Goal: Register for event/course

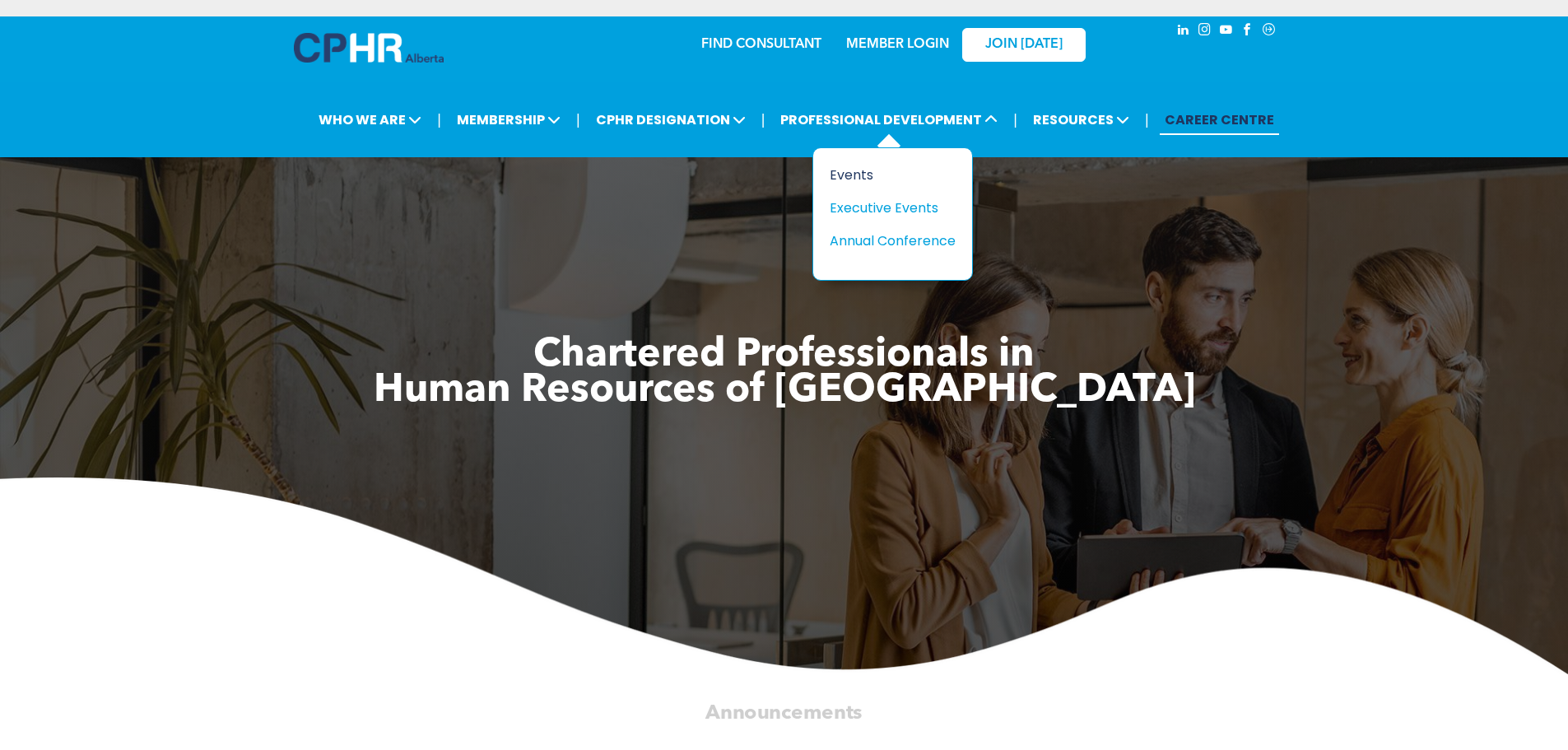
click at [849, 167] on div "Events" at bounding box center [886, 174] width 114 height 21
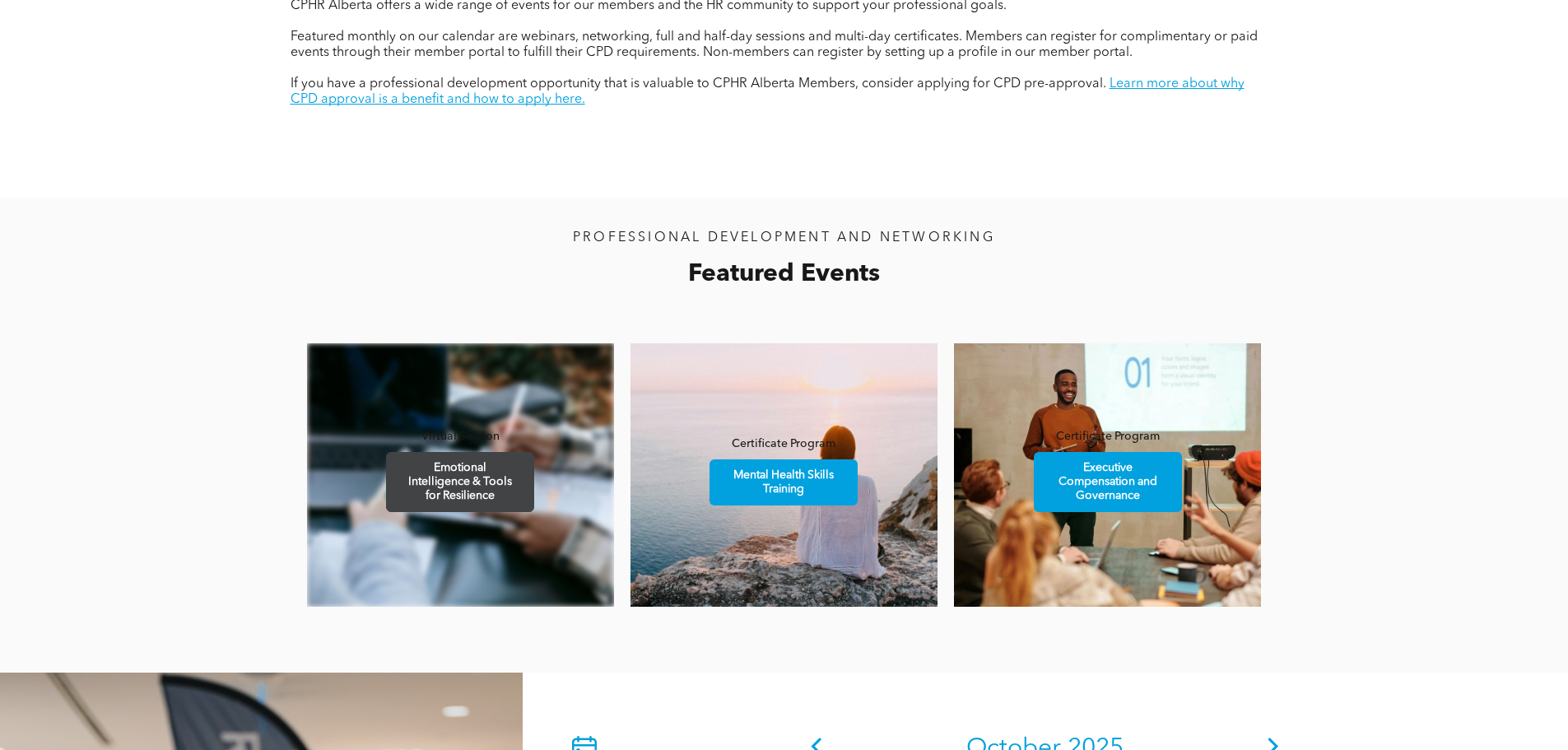
scroll to position [905, 0]
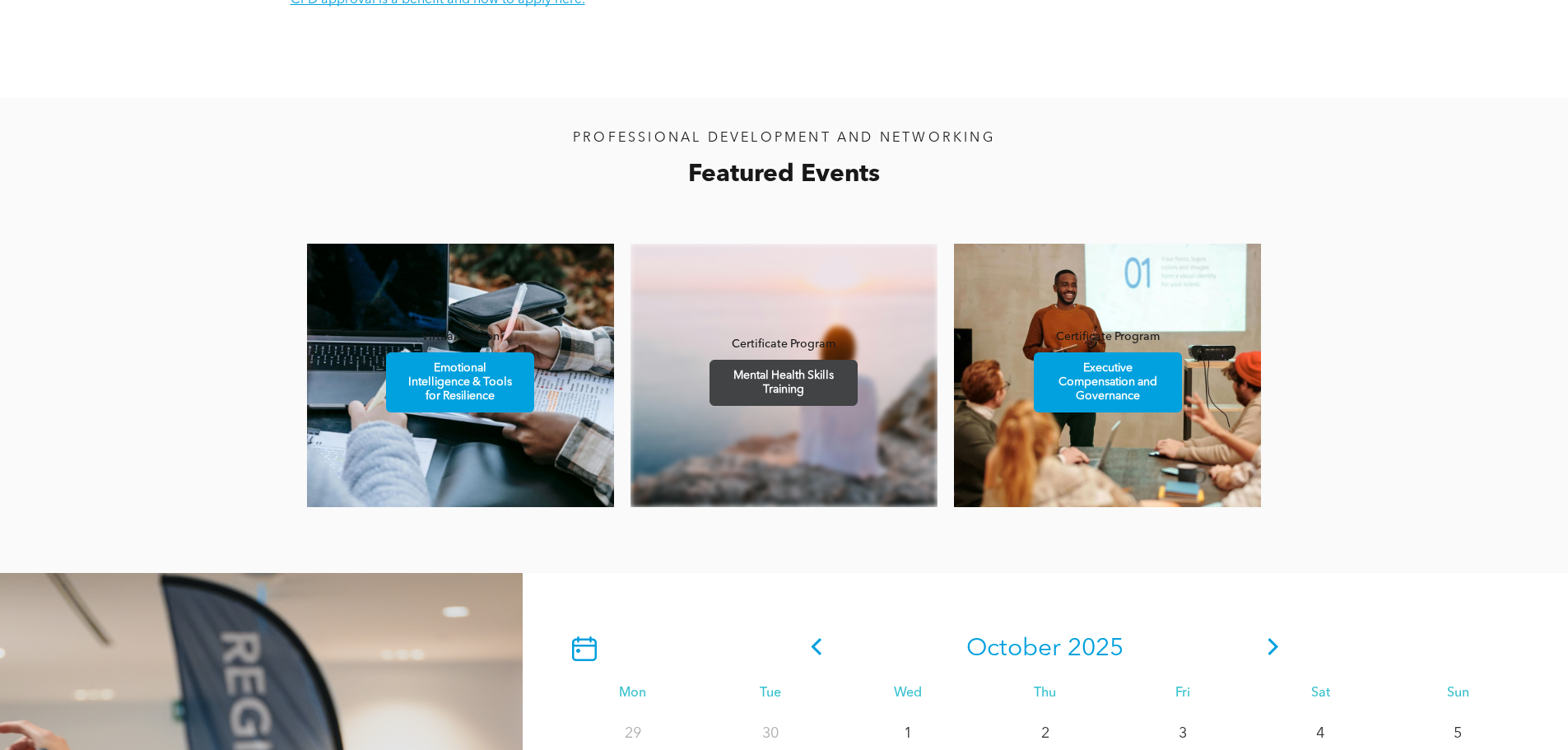
click at [807, 373] on span "Mental Health Skills Training" at bounding box center [783, 382] width 144 height 45
